Goal: Find contact information: Find contact information

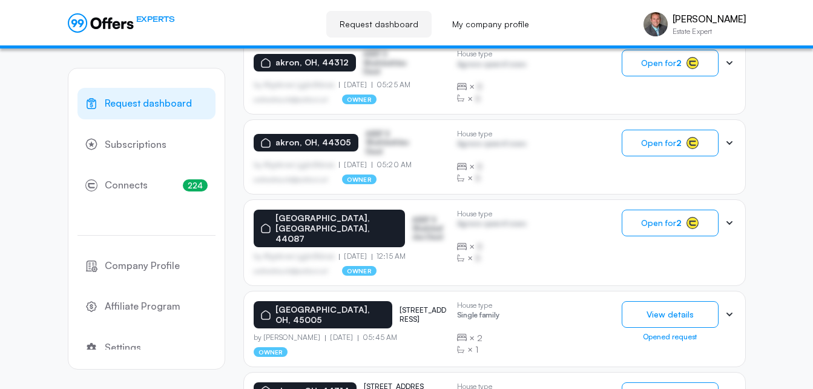
scroll to position [449, 0]
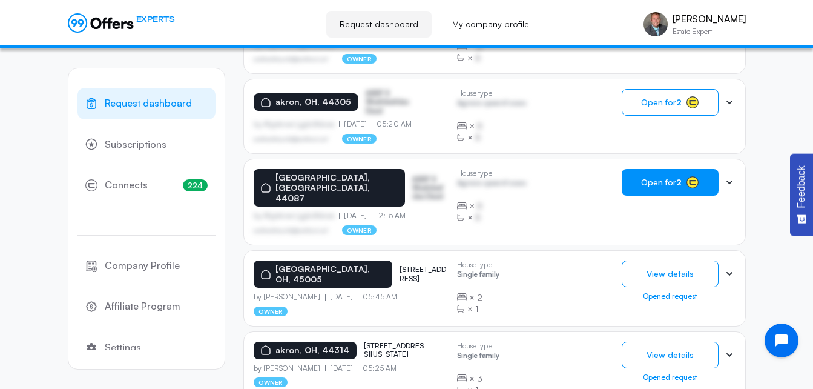
click at [653, 169] on button "Open for 2" at bounding box center [670, 182] width 97 height 27
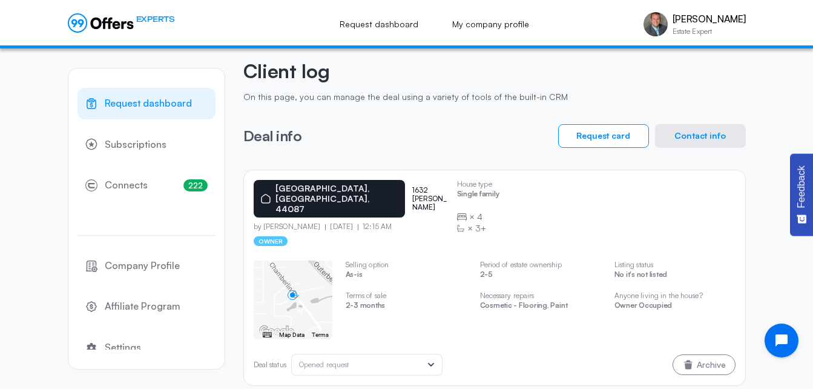
scroll to position [51, 0]
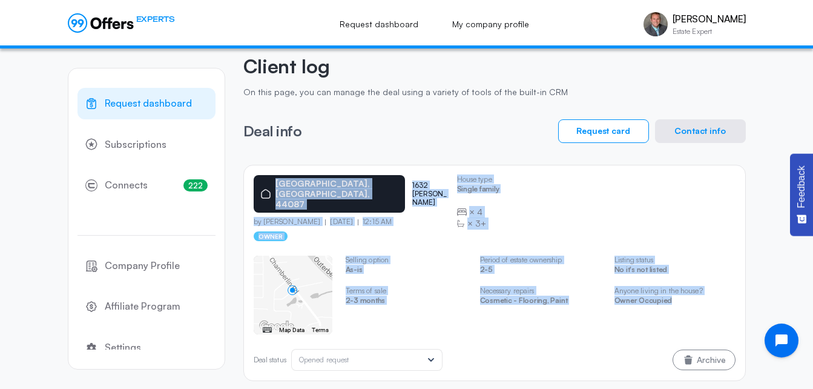
drag, startPoint x: 696, startPoint y: 291, endPoint x: 246, endPoint y: 176, distance: 464.4
click at [246, 176] on div "[GEOGRAPHIC_DATA] 1632 [PERSON_NAME] by [PERSON_NAME] [DATE] 12:15 AM owner Hou…" at bounding box center [494, 273] width 503 height 216
copy div "[GEOGRAPHIC_DATA] 1632 [PERSON_NAME] by [PERSON_NAME] [DATE] 12:15 AM owner Hou…"
click at [719, 134] on button "Contact info" at bounding box center [700, 131] width 91 height 24
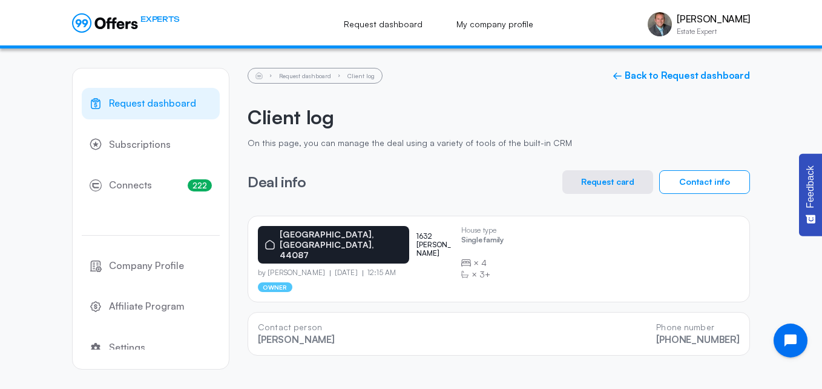
drag, startPoint x: 742, startPoint y: 338, endPoint x: 254, endPoint y: 312, distance: 488.8
click at [254, 312] on div "Contact person [PERSON_NAME] Phone number [PHONE_NUMBER]" at bounding box center [499, 334] width 503 height 44
copy div "Contact person [PERSON_NAME] Phone number [PHONE_NUMBER]"
click at [723, 74] on link "← Back to Request dashboard" at bounding box center [681, 76] width 137 height 12
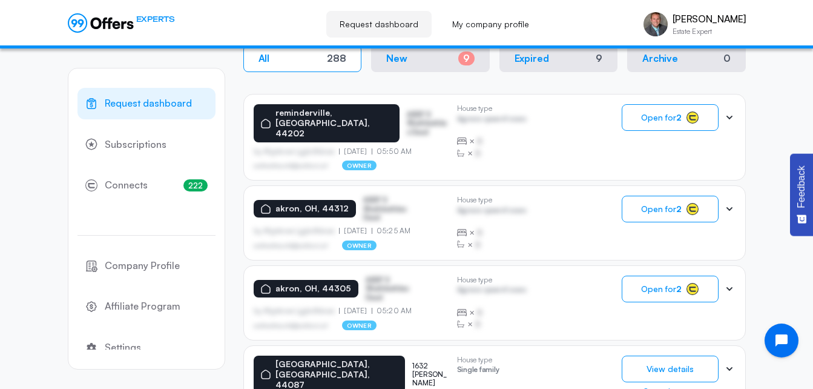
scroll to position [256, 0]
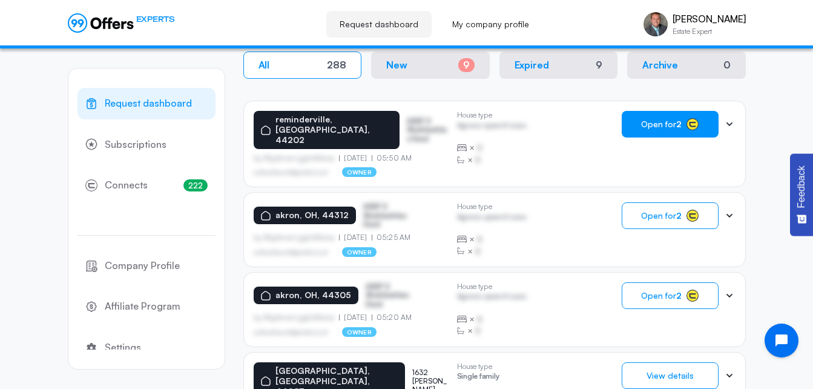
click at [692, 119] on rect "button" at bounding box center [693, 125] width 12 height 12
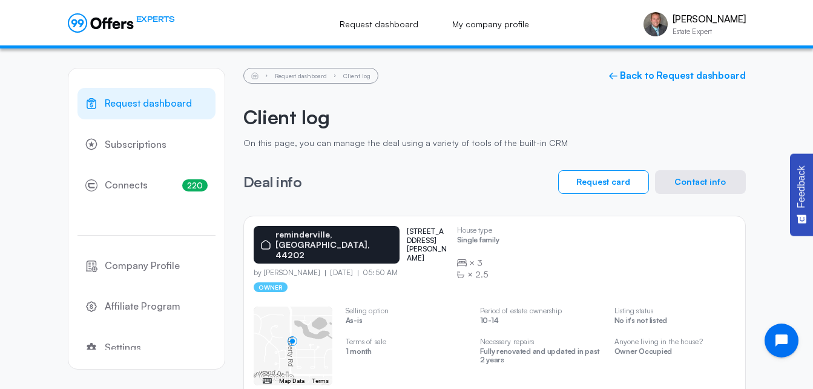
scroll to position [52, 0]
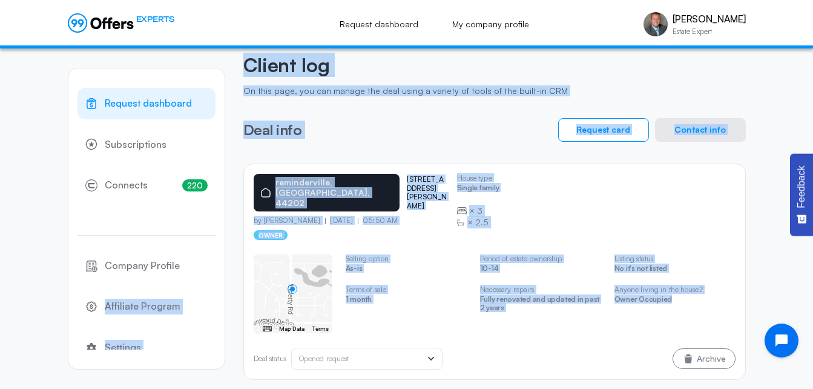
drag, startPoint x: 712, startPoint y: 300, endPoint x: 234, endPoint y: 165, distance: 496.9
click at [234, 165] on div "Request dashboard Subscriptions 220 Connects 220 Company Profile Affiliate Prog…" at bounding box center [407, 197] width 678 height 403
click at [249, 170] on div "[GEOGRAPHIC_DATA] 10438 [PERSON_NAME] ct by [PERSON_NAME] [DATE] 05:50 AM owner…" at bounding box center [494, 271] width 503 height 216
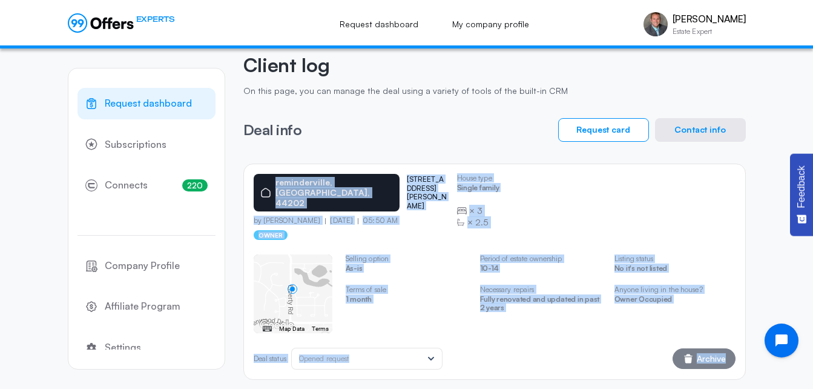
drag, startPoint x: 249, startPoint y: 170, endPoint x: 708, endPoint y: 338, distance: 488.3
click at [708, 338] on div "[GEOGRAPHIC_DATA] 10438 [PERSON_NAME] ct by [PERSON_NAME] [DATE] 05:50 AM owner…" at bounding box center [494, 271] width 503 height 216
click at [708, 348] on button "Archive" at bounding box center [704, 358] width 63 height 21
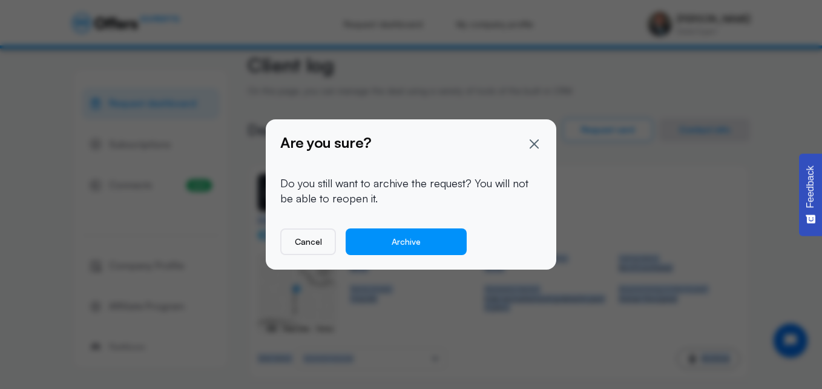
click at [533, 140] on icon at bounding box center [534, 143] width 15 height 15
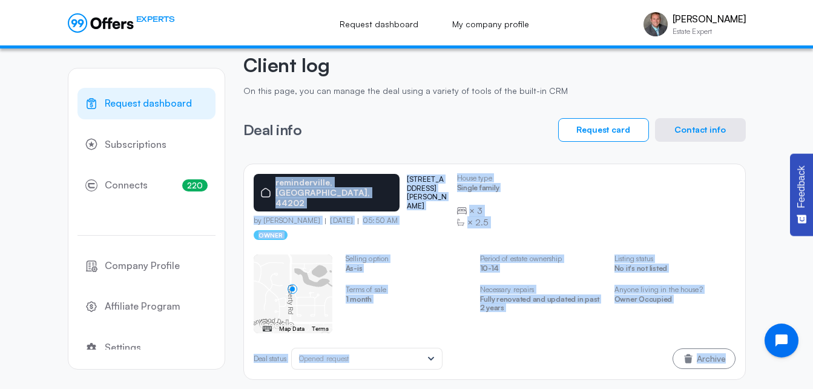
click at [721, 129] on button "Contact info" at bounding box center [700, 130] width 91 height 24
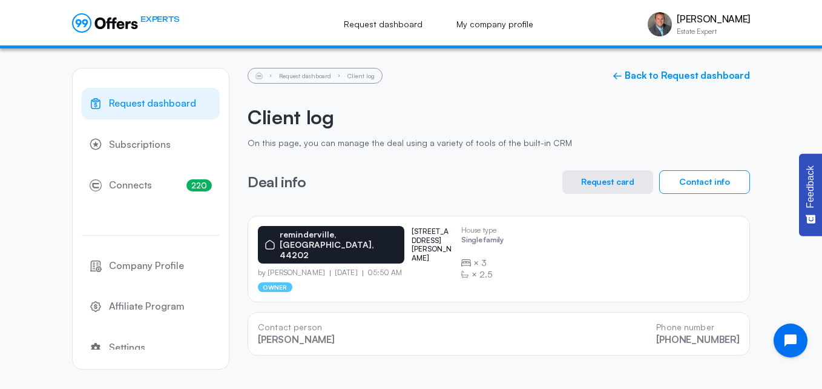
drag, startPoint x: 740, startPoint y: 337, endPoint x: 240, endPoint y: 307, distance: 501.1
click at [240, 307] on div "Request dashboard Subscriptions 220 Connects 220 Company Profile Affiliate Prog…" at bounding box center [411, 218] width 678 height 340
copy div "Contact person [PERSON_NAME] Phone number [PHONE_NUMBER]"
click at [679, 78] on link "← Back to Request dashboard" at bounding box center [681, 76] width 137 height 12
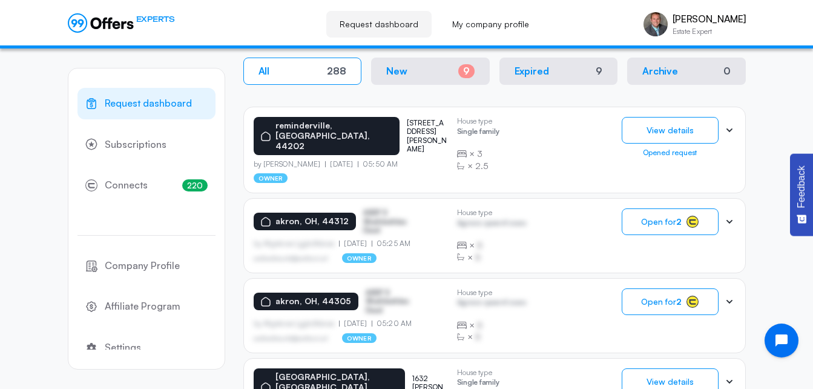
scroll to position [256, 0]
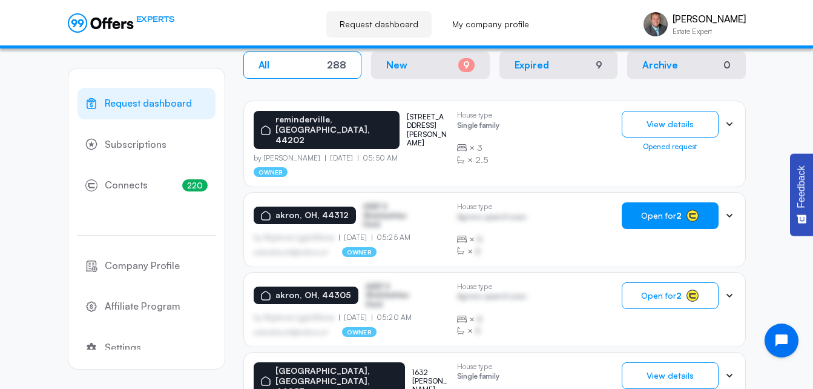
click at [670, 211] on span "Open for 2" at bounding box center [661, 216] width 41 height 10
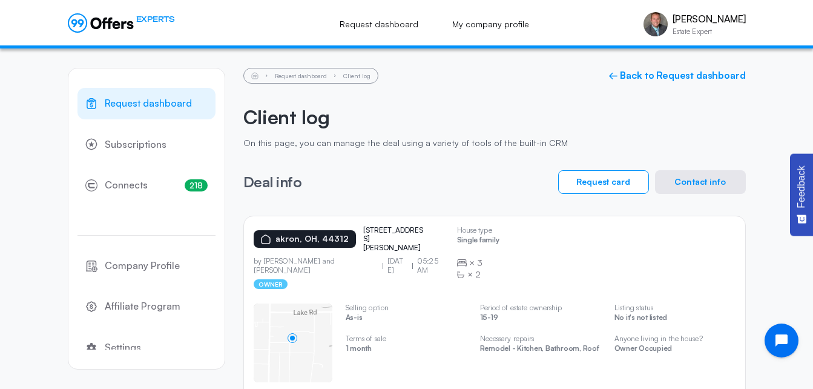
scroll to position [51, 0]
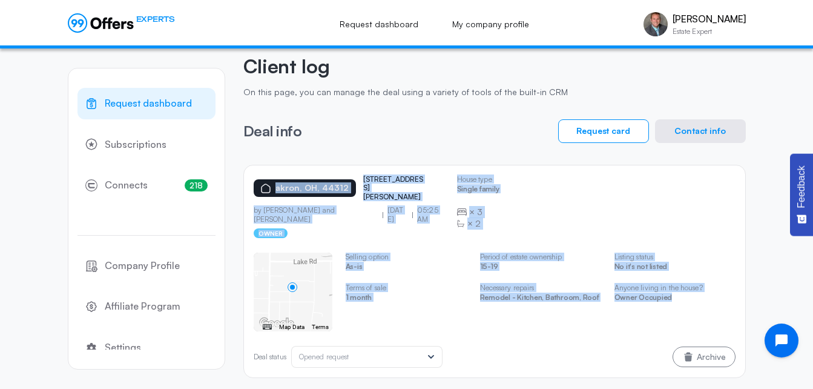
drag, startPoint x: 713, startPoint y: 304, endPoint x: 247, endPoint y: 167, distance: 486.1
click at [247, 167] on div "[GEOGRAPHIC_DATA] 2061 [PERSON_NAME] dr by [PERSON_NAME] and [PERSON_NAME] [DAT…" at bounding box center [494, 271] width 503 height 213
copy div "[GEOGRAPHIC_DATA] 2061 [PERSON_NAME] dr by [PERSON_NAME] and [PERSON_NAME] [DAT…"
click at [692, 130] on button "Contact info" at bounding box center [700, 131] width 91 height 24
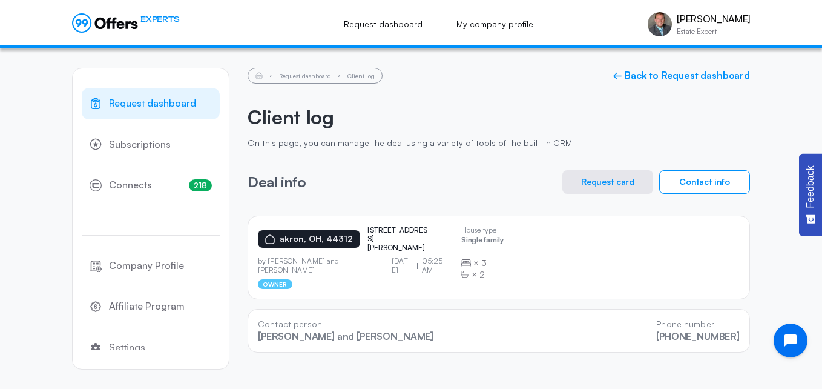
drag, startPoint x: 738, startPoint y: 337, endPoint x: 247, endPoint y: 308, distance: 491.9
click at [247, 308] on div "Request dashboard Subscriptions 218 Connects 218 Company Profile Affiliate Prog…" at bounding box center [411, 218] width 678 height 340
copy div "Contact person [PERSON_NAME] and [PERSON_NAME] Phone number [PHONE_NUMBER]"
click at [692, 82] on div "Request dashboard Client log ← Back to Request dashboard" at bounding box center [499, 76] width 503 height 16
click at [692, 77] on link "← Back to Request dashboard" at bounding box center [681, 76] width 137 height 12
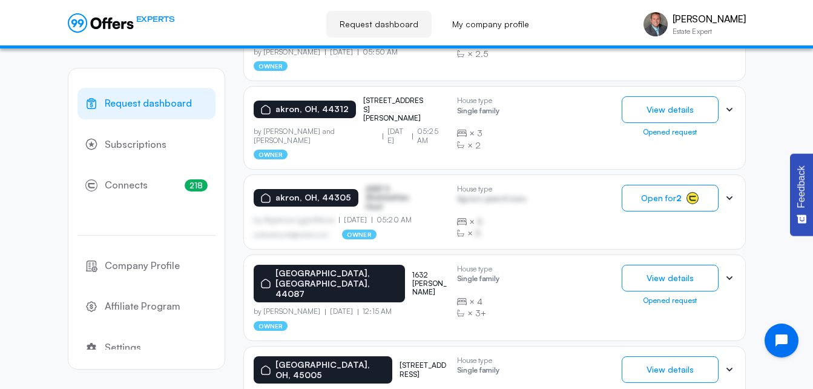
scroll to position [368, 0]
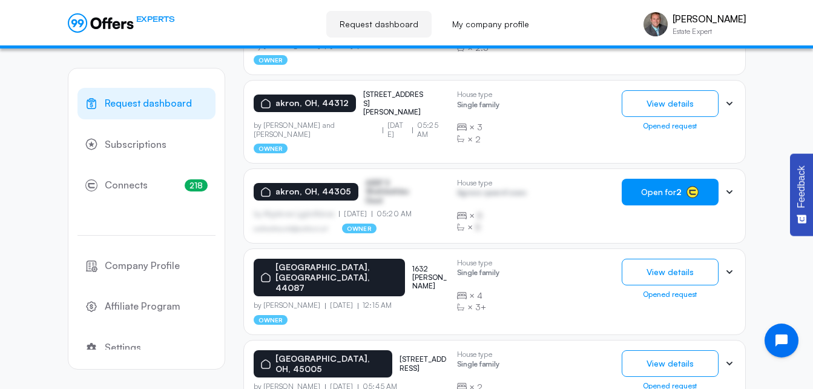
click at [641, 179] on button "Open for 2" at bounding box center [670, 192] width 97 height 27
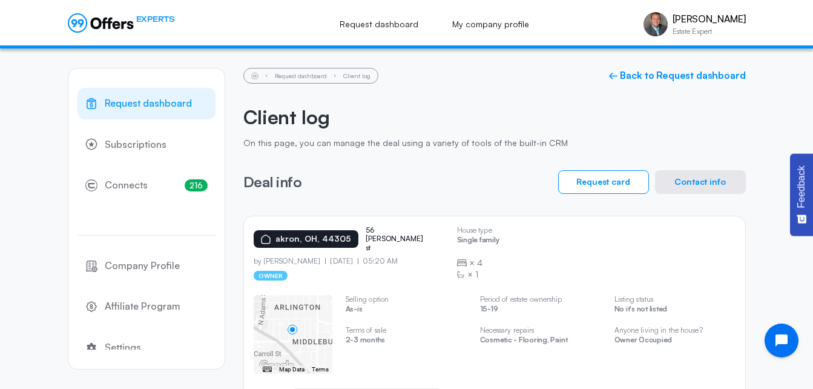
scroll to position [51, 0]
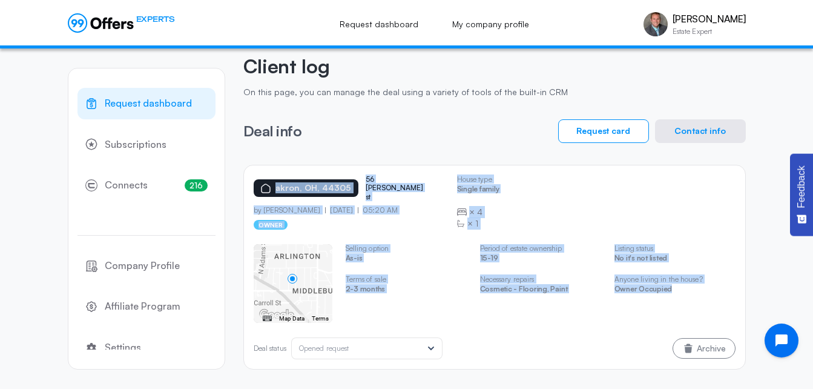
drag, startPoint x: 713, startPoint y: 297, endPoint x: 253, endPoint y: 177, distance: 475.0
click at [253, 177] on div "[GEOGRAPHIC_DATA] [STREET_ADDRESS][PERSON_NAME] by [PERSON_NAME] [DATE] 05:20 A…" at bounding box center [494, 267] width 503 height 205
copy div "[GEOGRAPHIC_DATA] [STREET_ADDRESS][PERSON_NAME] by [PERSON_NAME] [DATE] 05:20 A…"
click at [702, 128] on button "Contact info" at bounding box center [700, 131] width 91 height 24
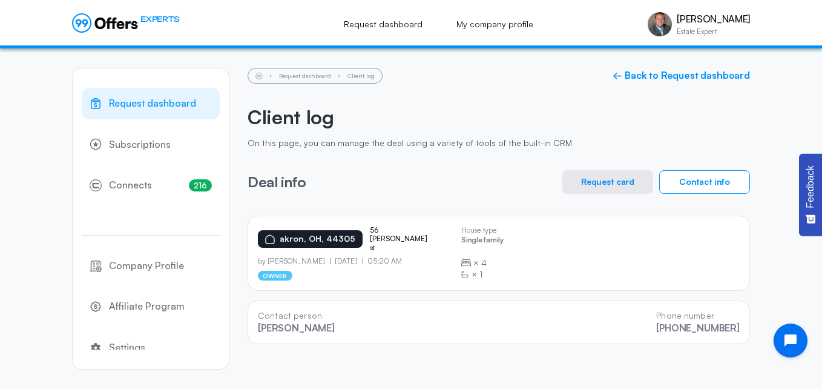
drag, startPoint x: 740, startPoint y: 338, endPoint x: 256, endPoint y: 318, distance: 484.2
click at [256, 318] on div "Contact person [PERSON_NAME] Phone number [PHONE_NUMBER]" at bounding box center [499, 322] width 503 height 44
copy div "Contact person [PERSON_NAME] Phone number [PHONE_NUMBER]"
click at [688, 76] on link "← Back to Request dashboard" at bounding box center [681, 76] width 137 height 12
